Goal: Transaction & Acquisition: Purchase product/service

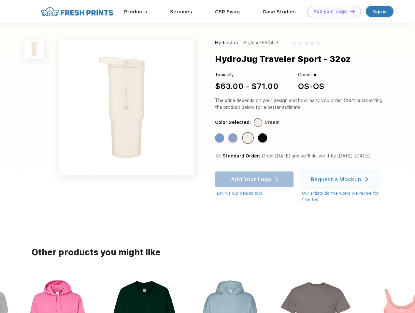
click at [331, 11] on link "Add your Logo Design Tool" at bounding box center [334, 11] width 54 height 11
click at [0, 0] on div "Design Tool" at bounding box center [0, 0] width 0 height 0
click at [349, 11] on link "Add your Logo Design Tool" at bounding box center [334, 11] width 54 height 11
click at [34, 49] on img at bounding box center [33, 48] width 19 height 19
click at [220, 138] on div "Standard Color" at bounding box center [219, 137] width 9 height 9
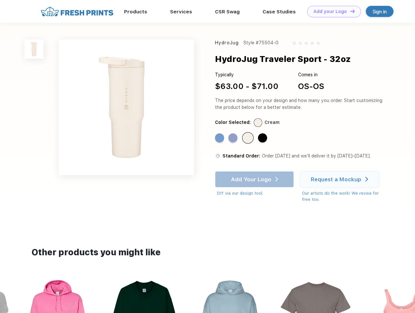
click at [233, 138] on div "Standard Color" at bounding box center [232, 137] width 9 height 9
click at [248, 138] on div "Standard Color" at bounding box center [247, 137] width 9 height 9
click at [263, 138] on div "Standard Color" at bounding box center [262, 137] width 9 height 9
click at [255, 179] on div "Add Your Logo DIY via our design tool. Ah shoot! This product isn't up in our d…" at bounding box center [254, 183] width 79 height 25
click at [340, 179] on div "Request a Mockup" at bounding box center [336, 179] width 50 height 7
